Goal: Task Accomplishment & Management: Use online tool/utility

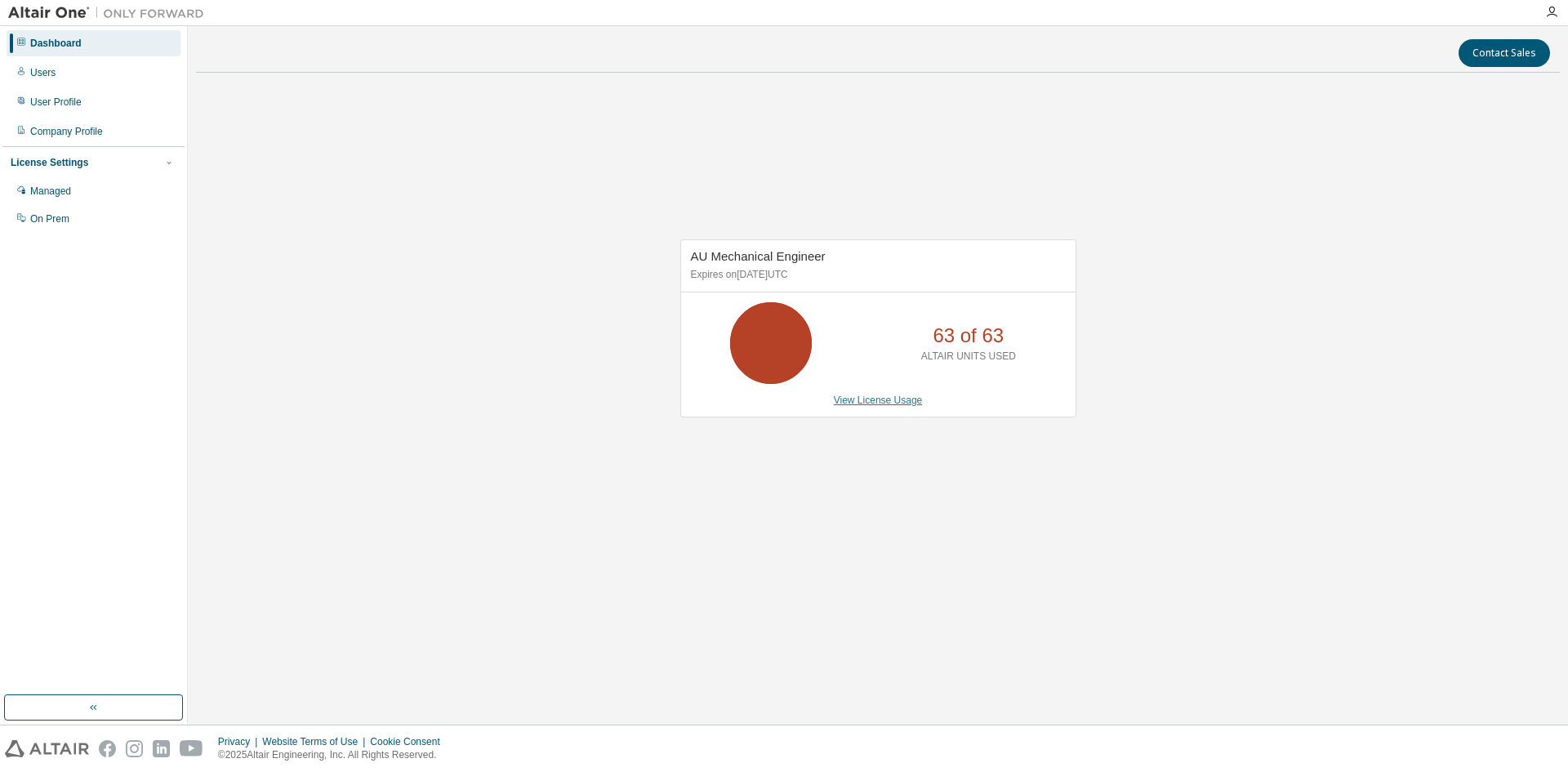
click at [892, 400] on link "View License Usage" at bounding box center [878, 400] width 89 height 11
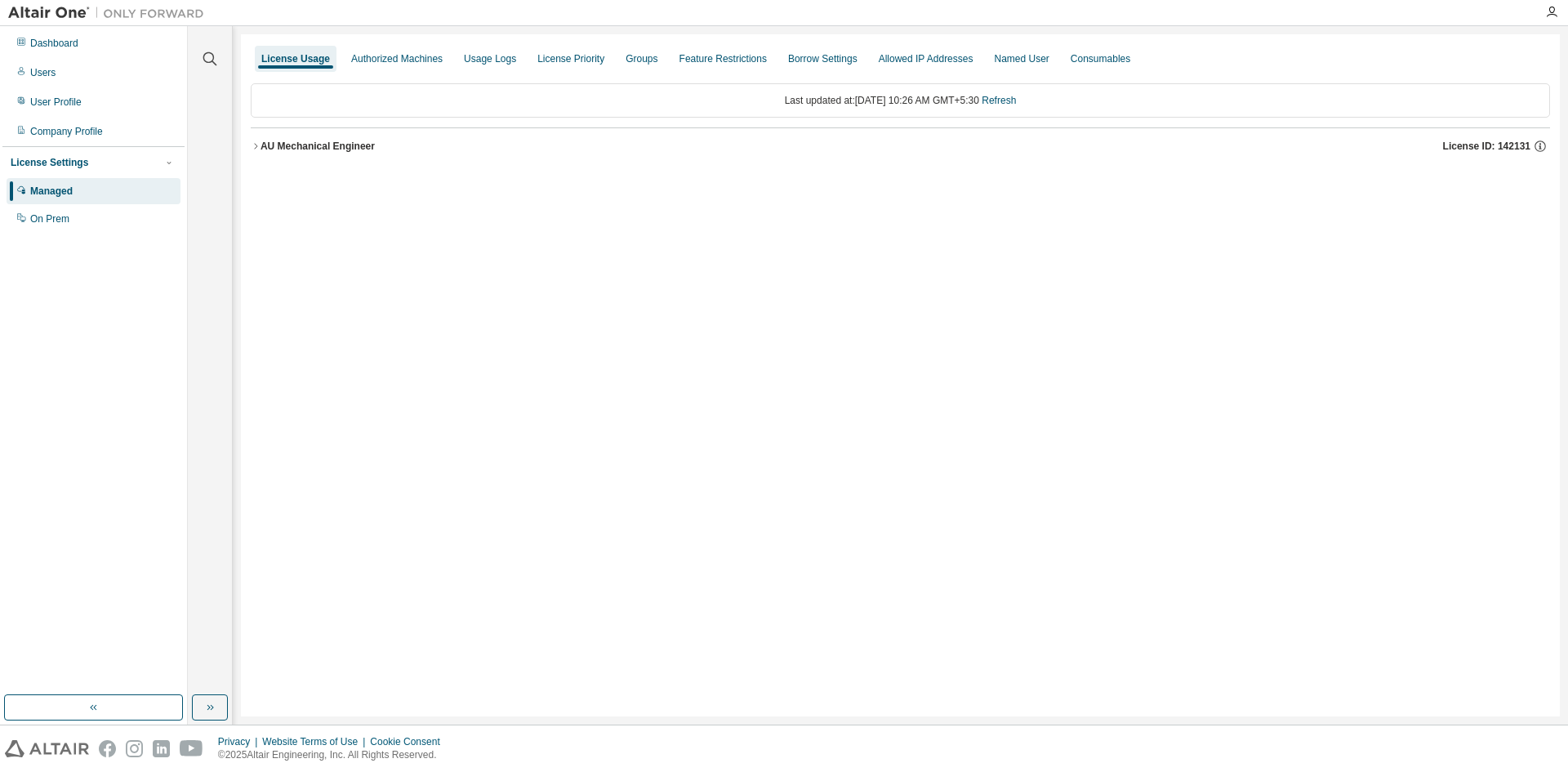
click at [290, 147] on div "AU Mechanical Engineer" at bounding box center [317, 146] width 114 height 13
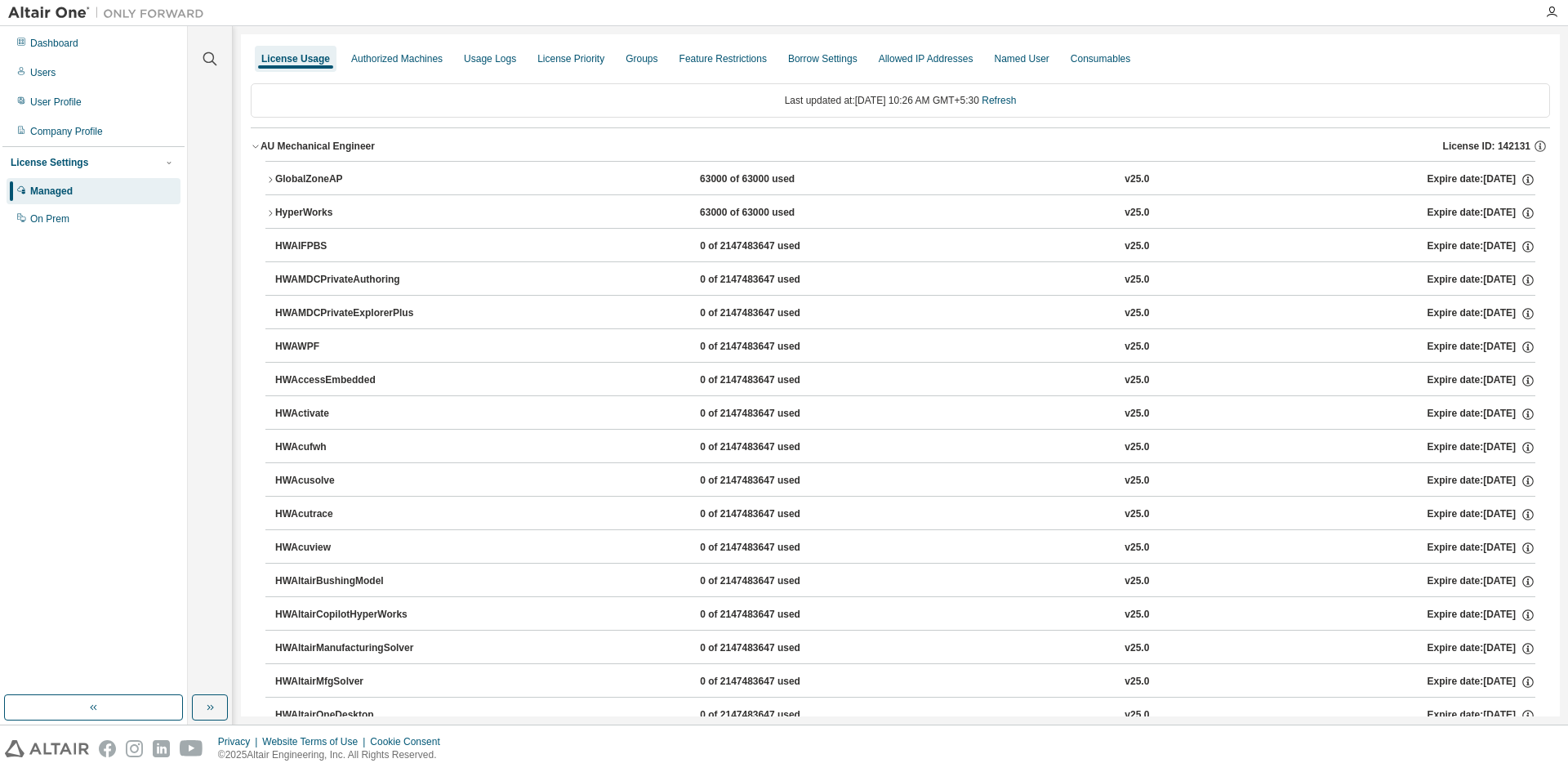
click at [292, 187] on div "GlobalZoneAP" at bounding box center [349, 179] width 147 height 14
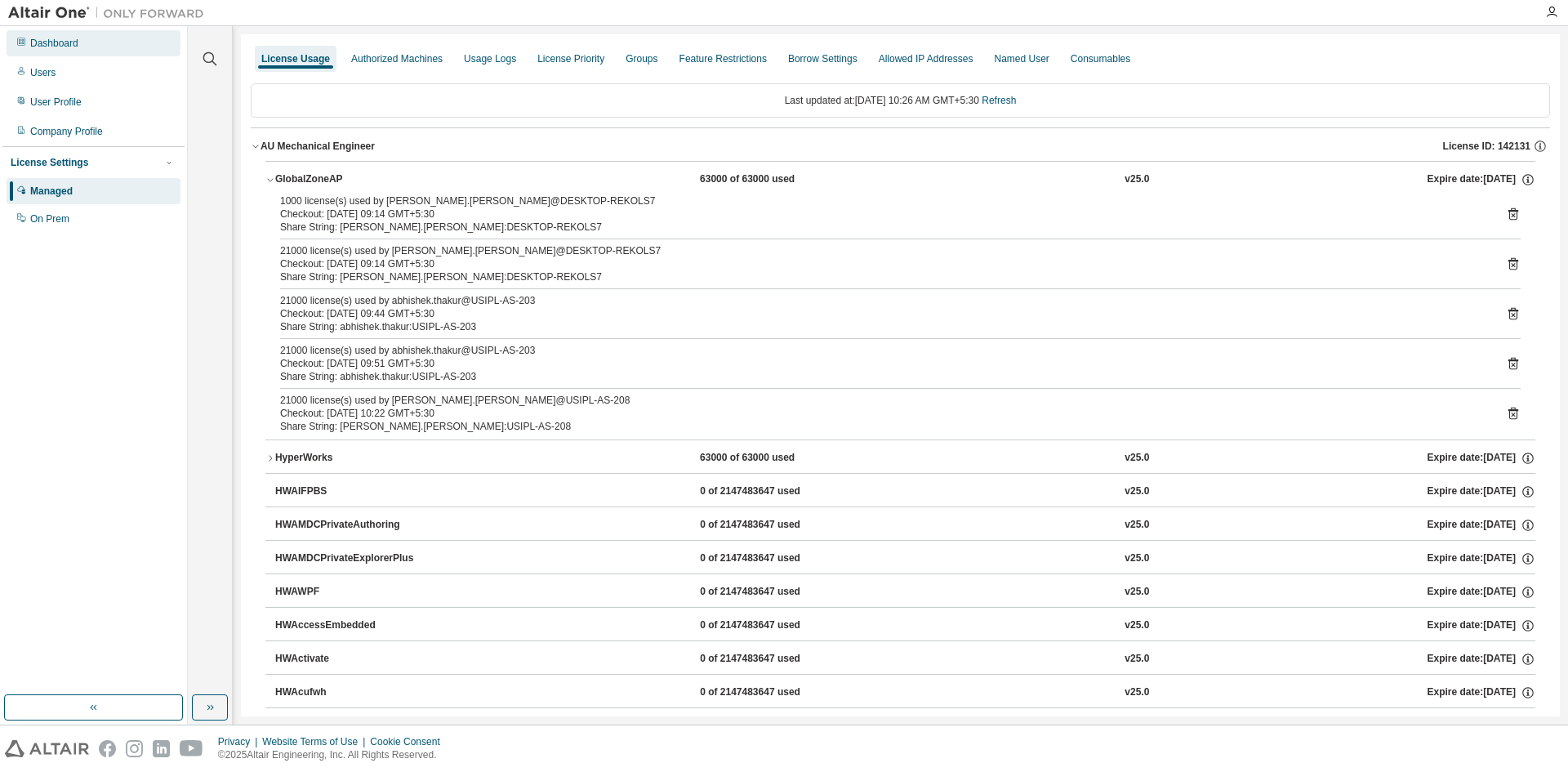
click at [87, 47] on div "Dashboard" at bounding box center [93, 43] width 174 height 26
